Goal: Find contact information: Find contact information

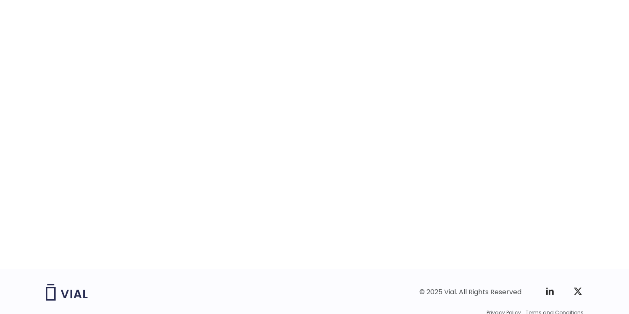
scroll to position [1298, 0]
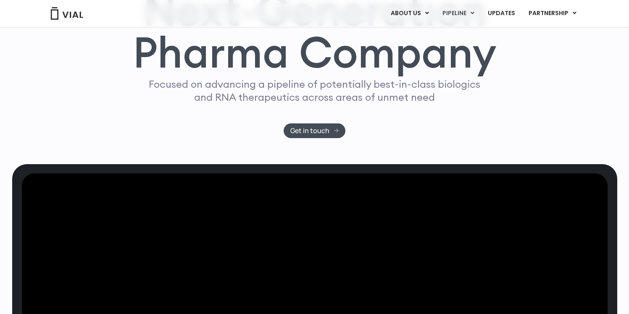
scroll to position [57, 0]
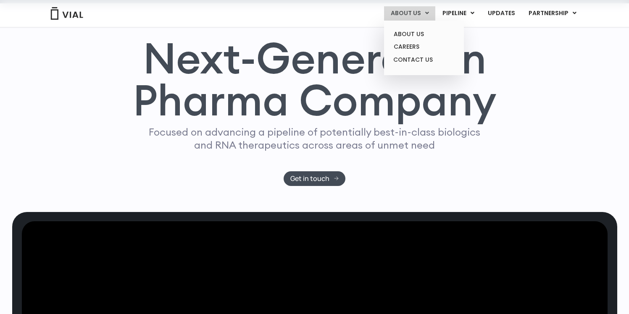
click at [418, 15] on link "ABOUT US" at bounding box center [409, 13] width 51 height 14
click at [415, 29] on link "ABOUT US" at bounding box center [424, 34] width 74 height 13
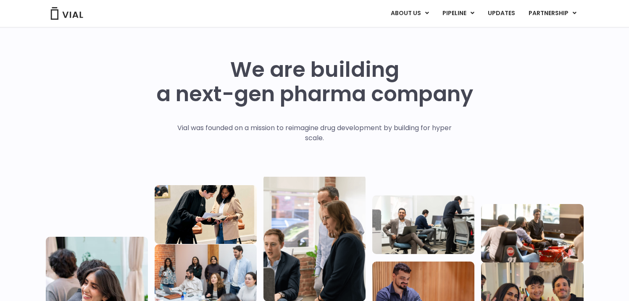
scroll to position [1121, 0]
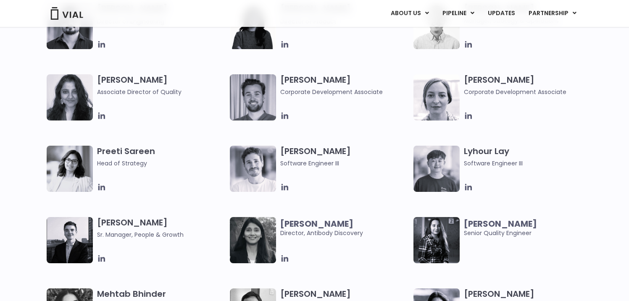
click at [131, 181] on div "[PERSON_NAME] Head of Strategy" at bounding box center [163, 169] width 133 height 46
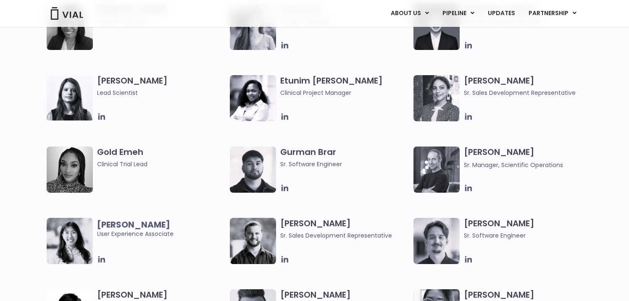
scroll to position [775, 0]
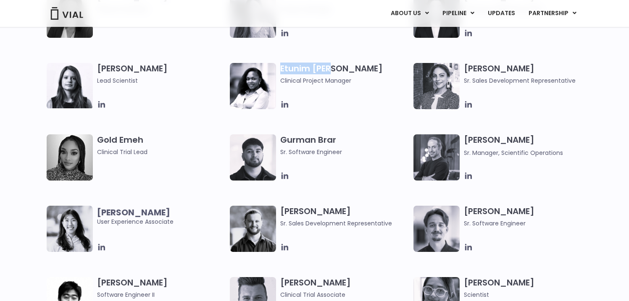
drag, startPoint x: 333, startPoint y: 68, endPoint x: 281, endPoint y: 67, distance: 51.7
click at [281, 67] on h3 "Etunim [PERSON_NAME] Clinical Project Manager" at bounding box center [344, 74] width 129 height 22
copy h3 "Etunim [PERSON_NAME]"
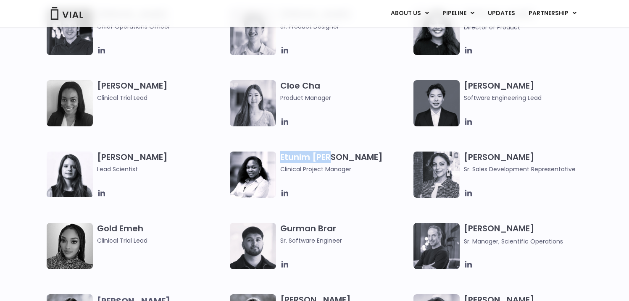
scroll to position [693, 0]
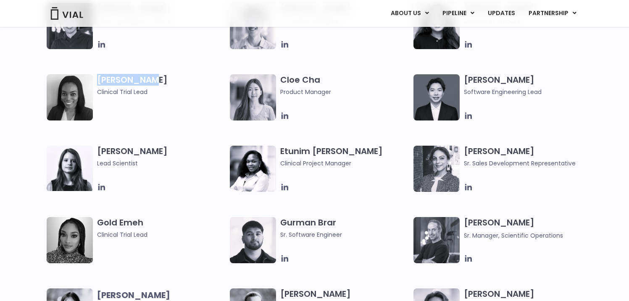
drag, startPoint x: 147, startPoint y: 79, endPoint x: 99, endPoint y: 75, distance: 48.5
click at [99, 75] on h3 "[PERSON_NAME] Clinical Trial Lead" at bounding box center [161, 85] width 129 height 22
copy h3 "[PERSON_NAME]"
